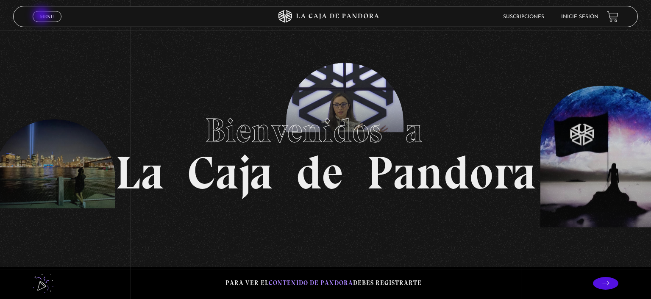
click at [42, 16] on span "Menu" at bounding box center [47, 16] width 14 height 5
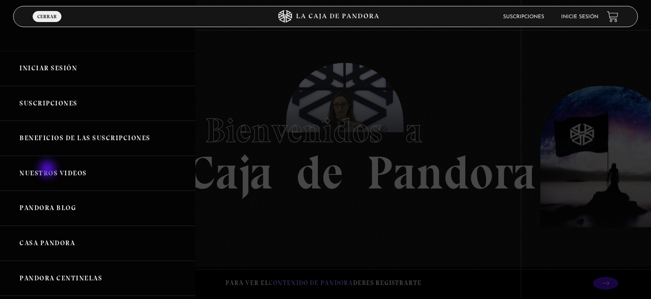
click at [48, 170] on link "Nuestros Videos" at bounding box center [97, 173] width 195 height 35
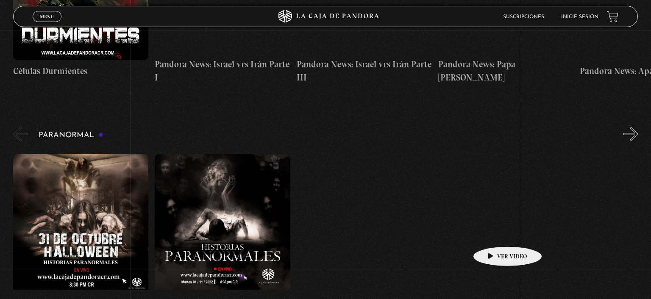
scroll to position [320, 0]
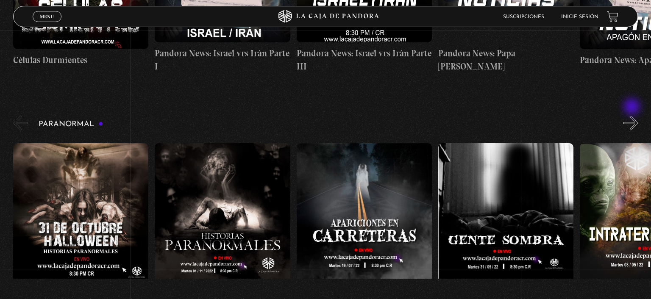
click at [632, 116] on button "»" at bounding box center [630, 123] width 15 height 15
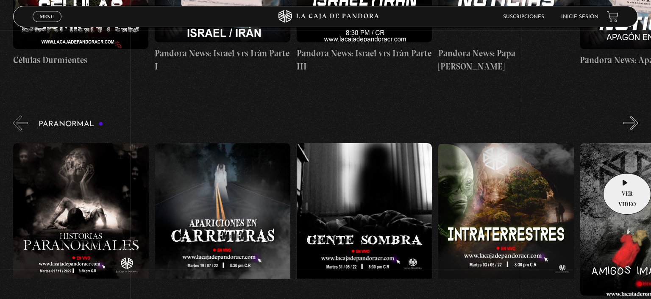
scroll to position [0, 141]
click at [629, 116] on button "»" at bounding box center [630, 123] width 15 height 15
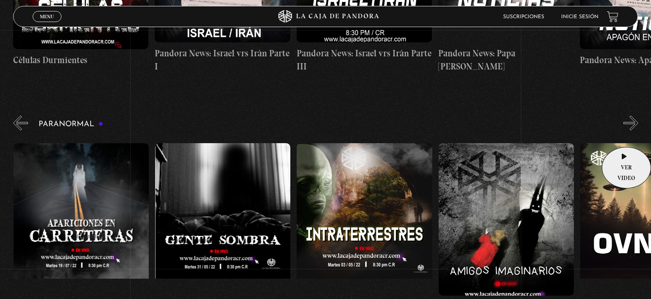
scroll to position [0, 283]
click at [632, 116] on button "»" at bounding box center [630, 123] width 15 height 15
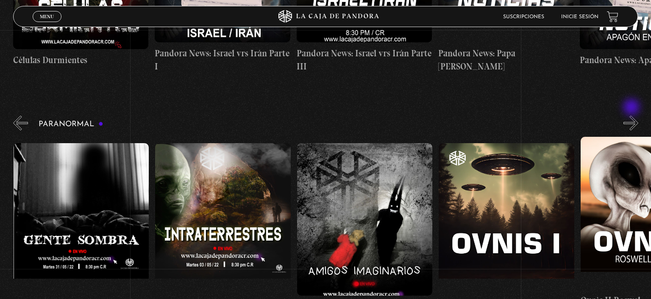
scroll to position [0, 425]
click at [630, 116] on button "»" at bounding box center [630, 123] width 15 height 15
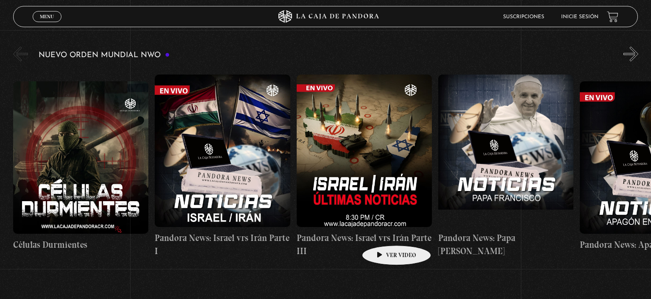
scroll to position [137, 0]
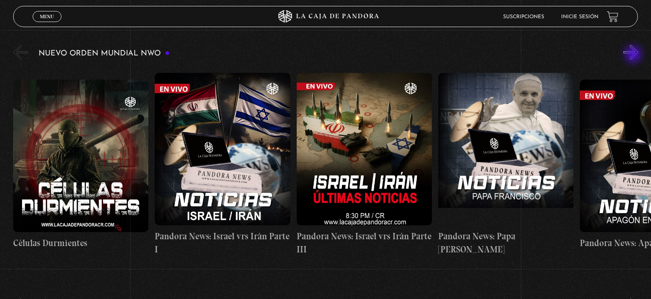
click at [634, 55] on button "»" at bounding box center [630, 52] width 15 height 15
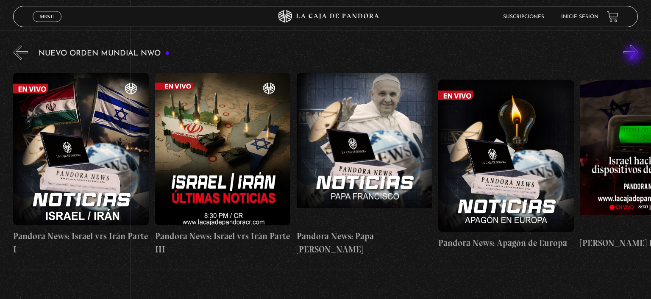
scroll to position [0, 141]
click at [633, 55] on button "»" at bounding box center [630, 52] width 15 height 15
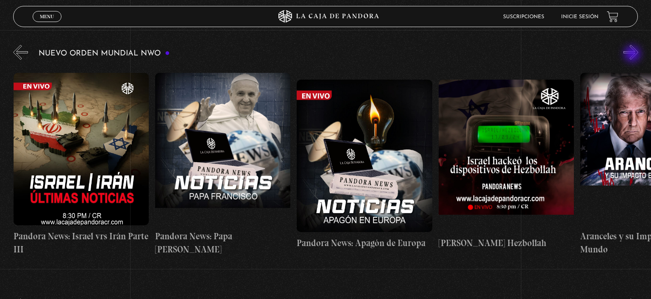
click at [633, 55] on button "»" at bounding box center [630, 52] width 15 height 15
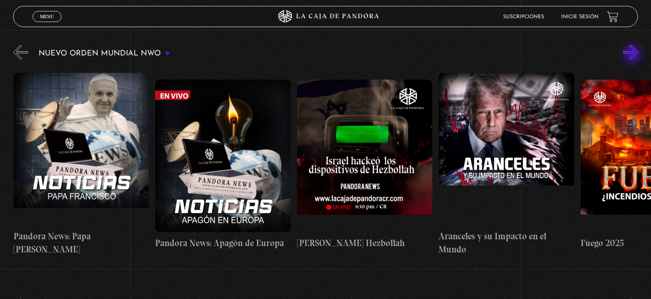
scroll to position [0, 425]
click at [628, 54] on button "»" at bounding box center [630, 52] width 15 height 15
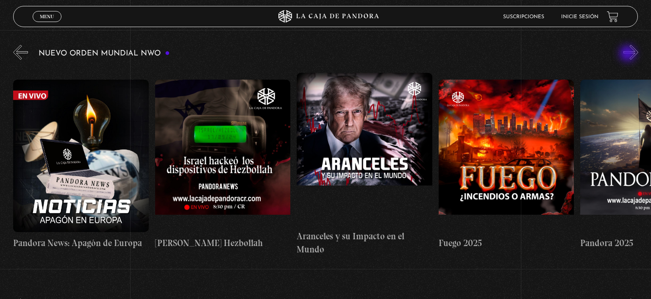
scroll to position [0, 566]
click at [634, 50] on button "»" at bounding box center [630, 52] width 15 height 15
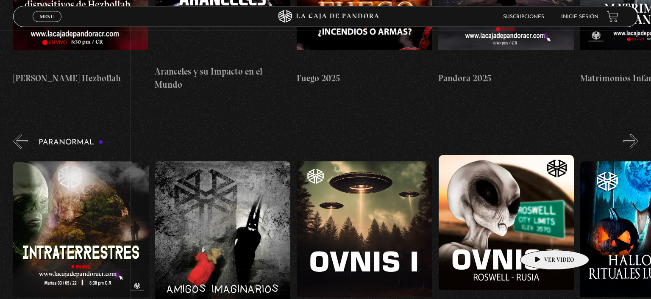
scroll to position [320, 0]
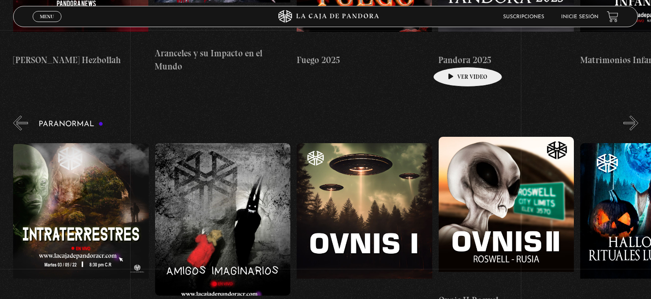
click at [454, 54] on h4 "Pandora 2025" at bounding box center [505, 60] width 135 height 14
